Goal: Information Seeking & Learning: Check status

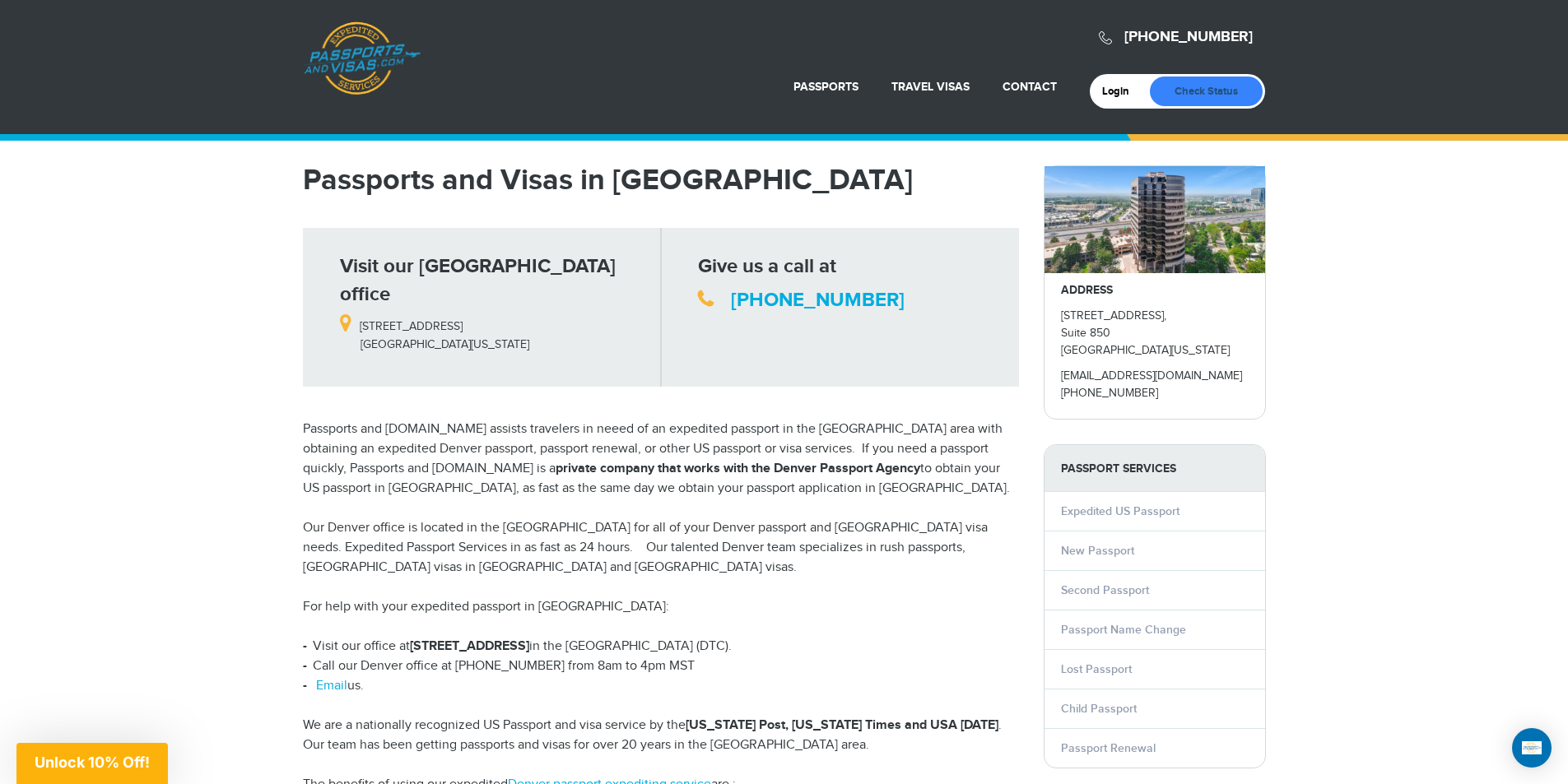
click at [1195, 88] on link "Check Status" at bounding box center [1207, 90] width 113 height 29
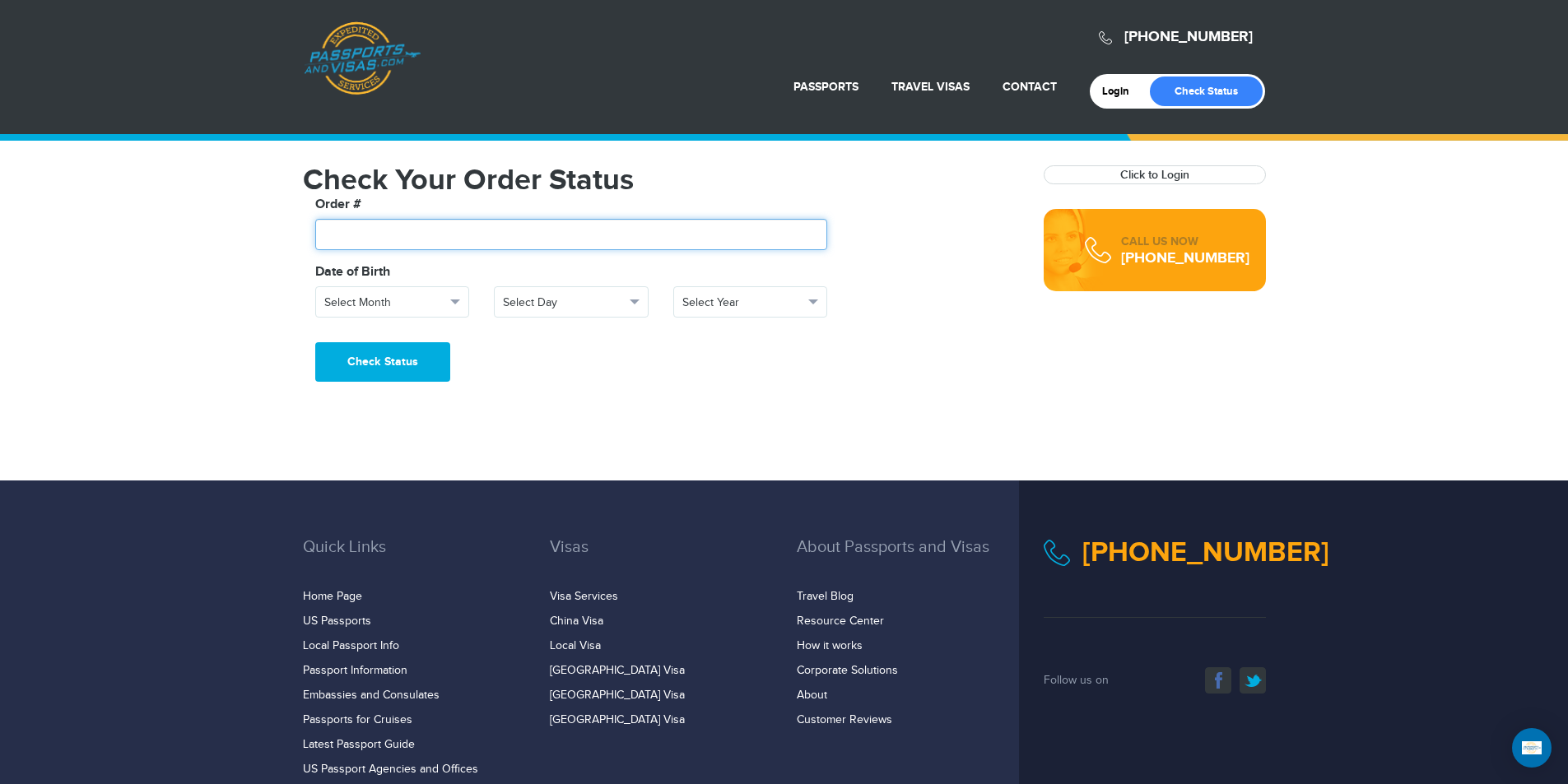
click at [588, 241] on input "text" at bounding box center [571, 234] width 513 height 31
type input "*******"
click at [438, 298] on span "Select Month" at bounding box center [385, 302] width 121 height 16
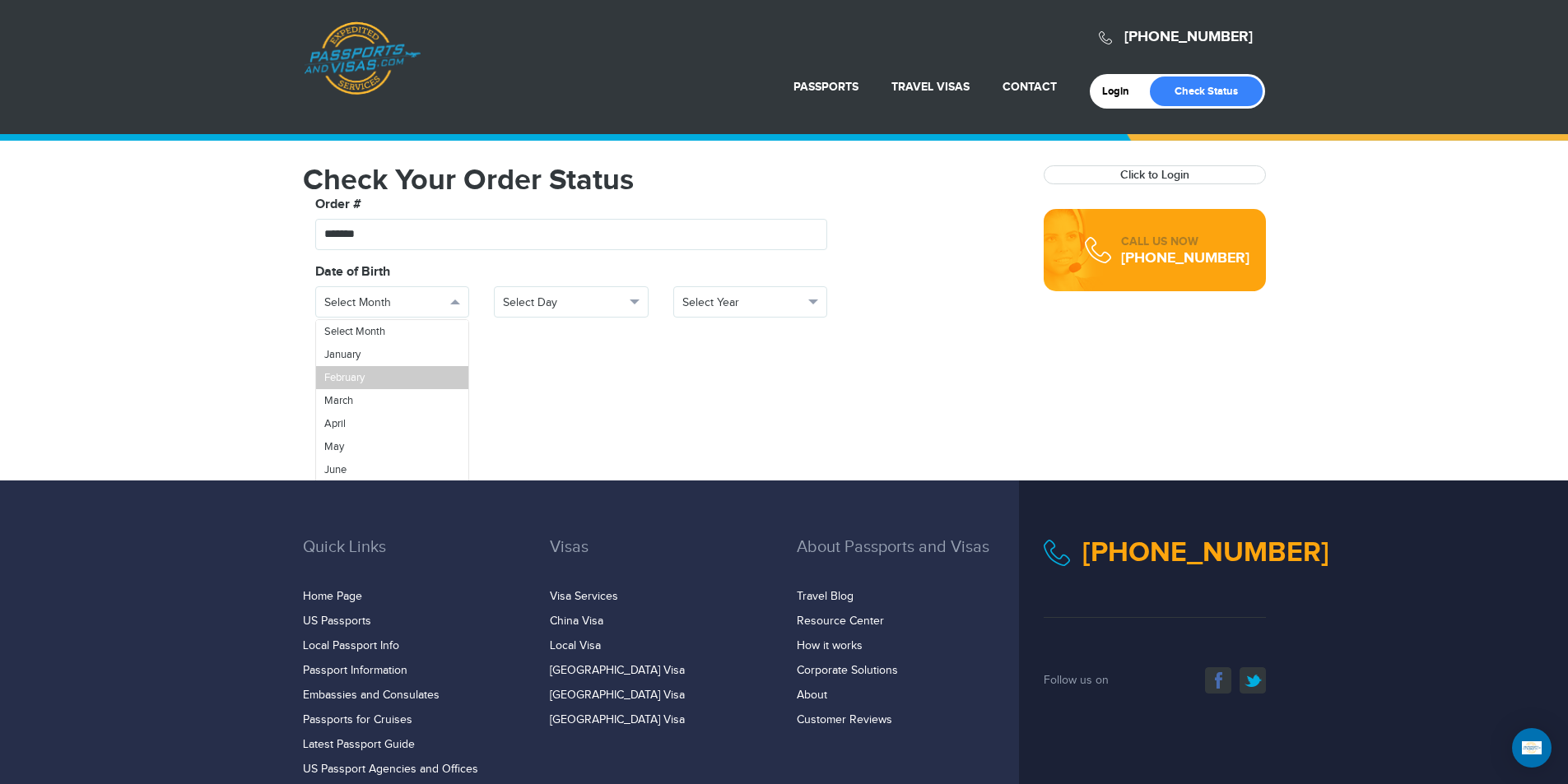
click at [401, 374] on link "February" at bounding box center [392, 377] width 153 height 23
click at [523, 305] on span "Select Day" at bounding box center [563, 302] width 121 height 16
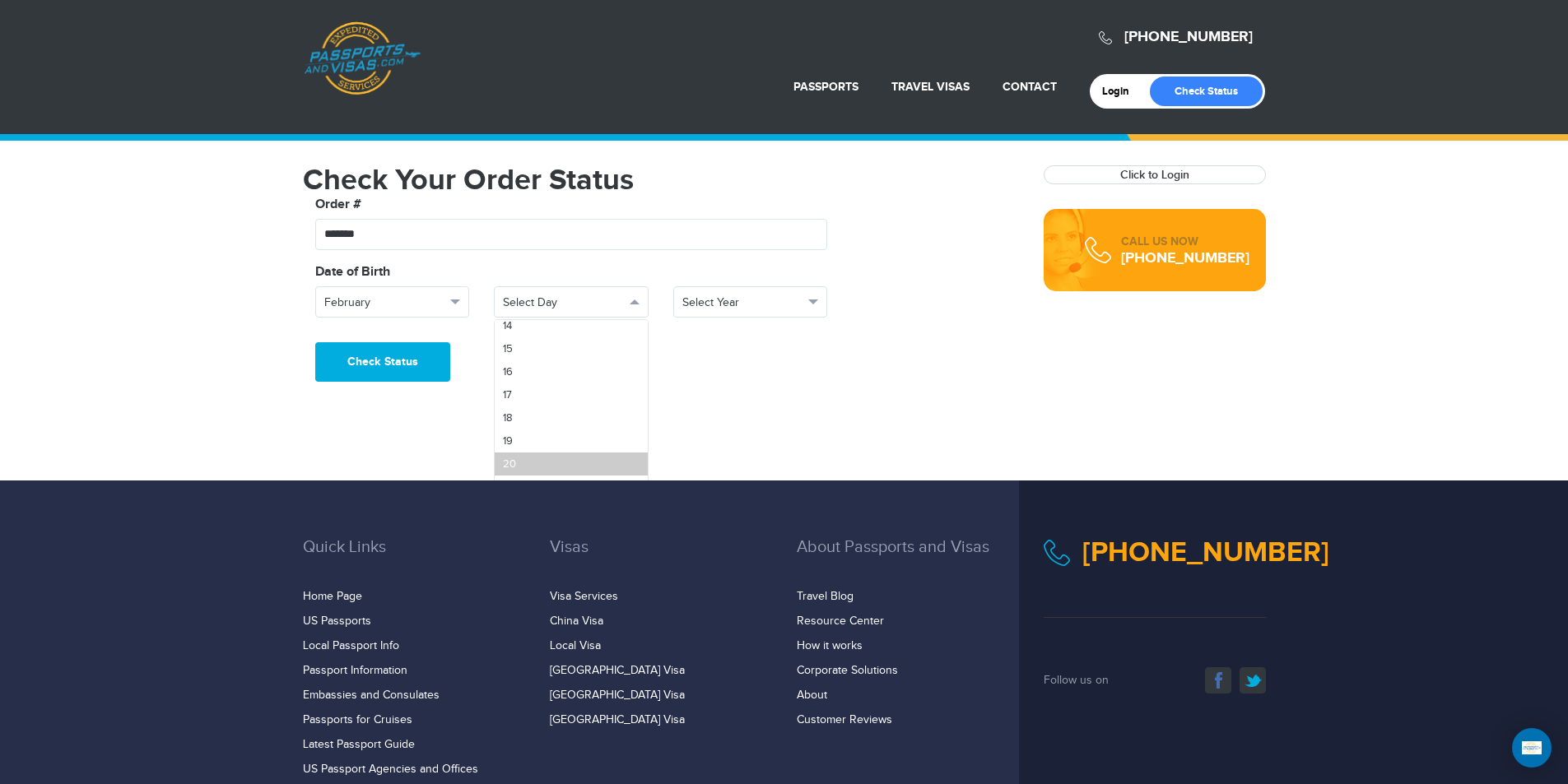
scroll to position [329, 0]
click at [543, 373] on link "16" at bounding box center [571, 371] width 153 height 23
click at [728, 307] on span "Select Year" at bounding box center [743, 302] width 121 height 16
click at [737, 419] on link "1972" at bounding box center [750, 424] width 153 height 23
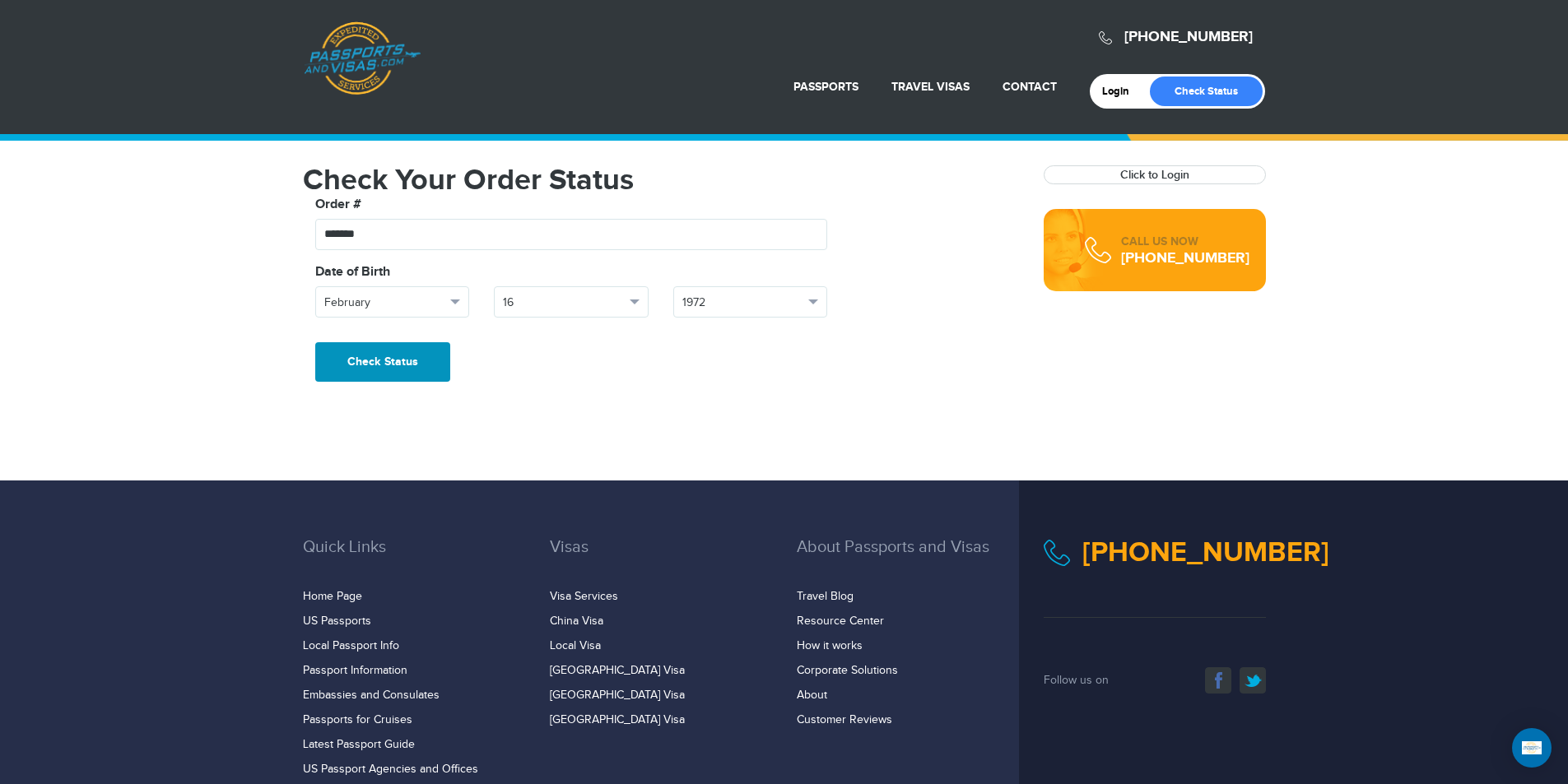
click at [389, 358] on button "Check Status" at bounding box center [382, 362] width 135 height 40
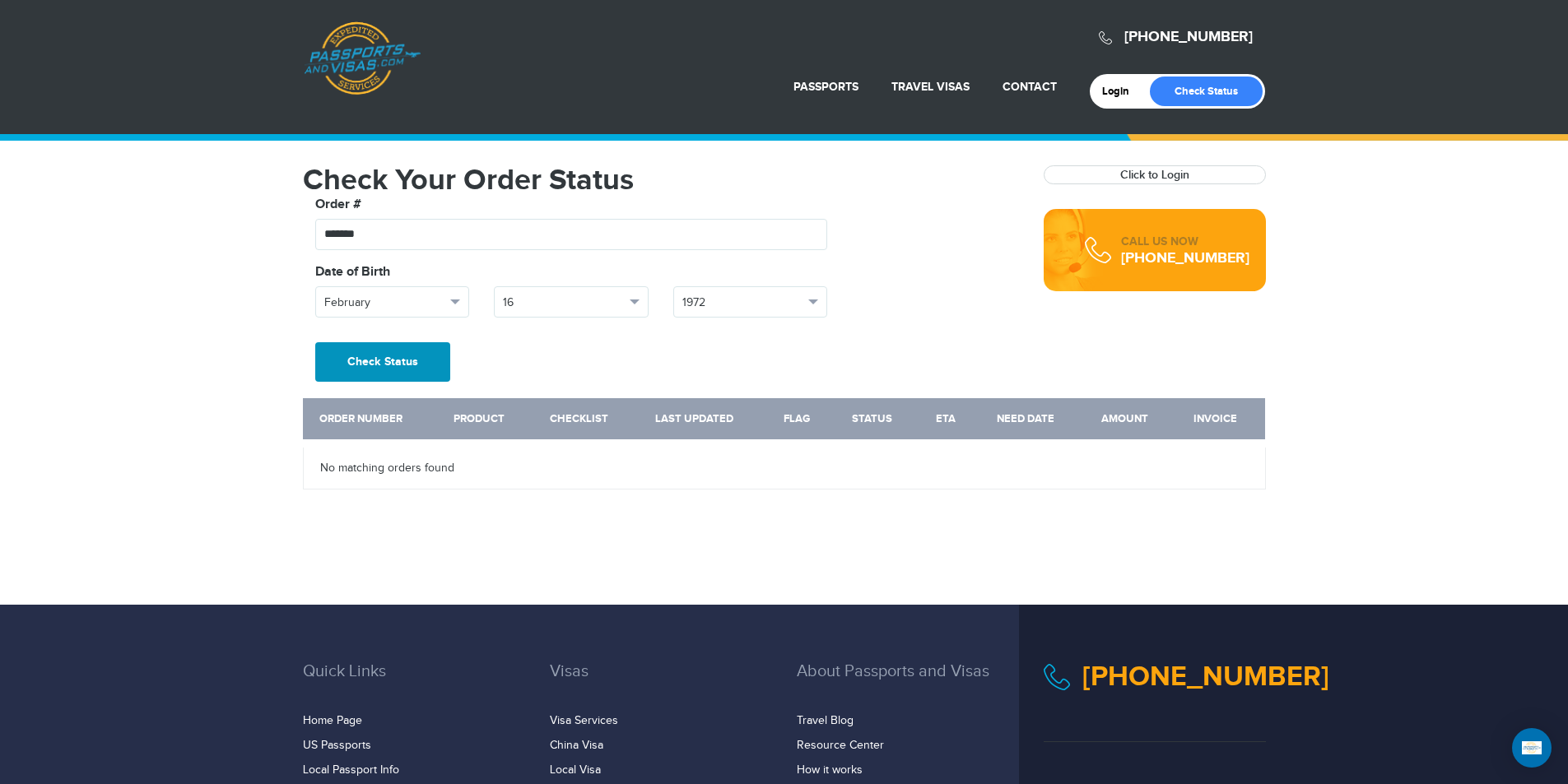
click at [413, 370] on button "Check Status" at bounding box center [382, 362] width 135 height 40
drag, startPoint x: 367, startPoint y: 43, endPoint x: 378, endPoint y: 43, distance: 11.0
click at [371, 43] on link "Passports & [DOMAIN_NAME]" at bounding box center [362, 58] width 117 height 74
